Goal: Check status: Check status

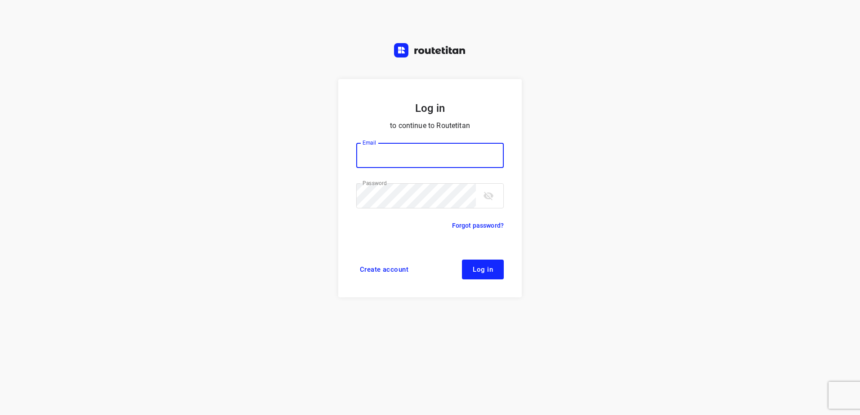
type input "[EMAIL_ADDRESS][DOMAIN_NAME]"
click at [494, 264] on button "Log in" at bounding box center [483, 270] width 42 height 20
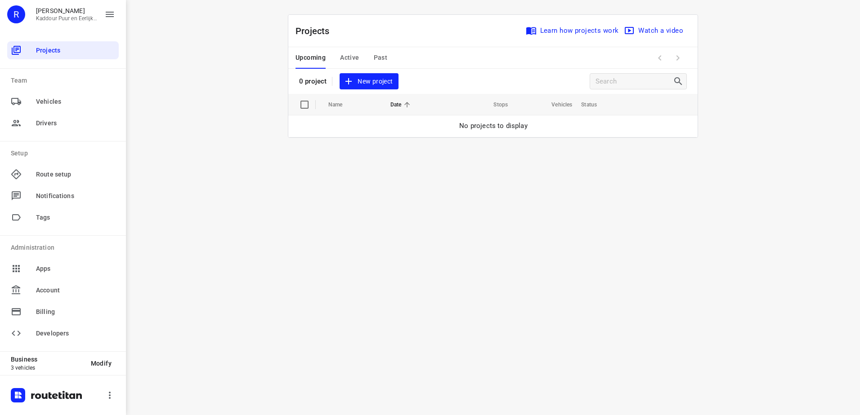
click at [366, 182] on div "i © 2025 Routetitan , © Stadia Maps , © OpenMapTiles © OpenStreetMap contributo…" at bounding box center [493, 207] width 734 height 415
click at [361, 250] on div "i © 2025 Routetitan , © Stadia Maps , © OpenMapTiles © OpenStreetMap contributo…" at bounding box center [493, 207] width 734 height 415
click at [477, 231] on div "i © 2025 Routetitan , © Stadia Maps , © OpenMapTiles © OpenStreetMap contributo…" at bounding box center [493, 207] width 734 height 415
click at [349, 60] on span "Active" at bounding box center [349, 57] width 19 height 11
click at [314, 58] on span "Upcoming" at bounding box center [310, 57] width 30 height 11
